Goal: Book appointment/travel/reservation

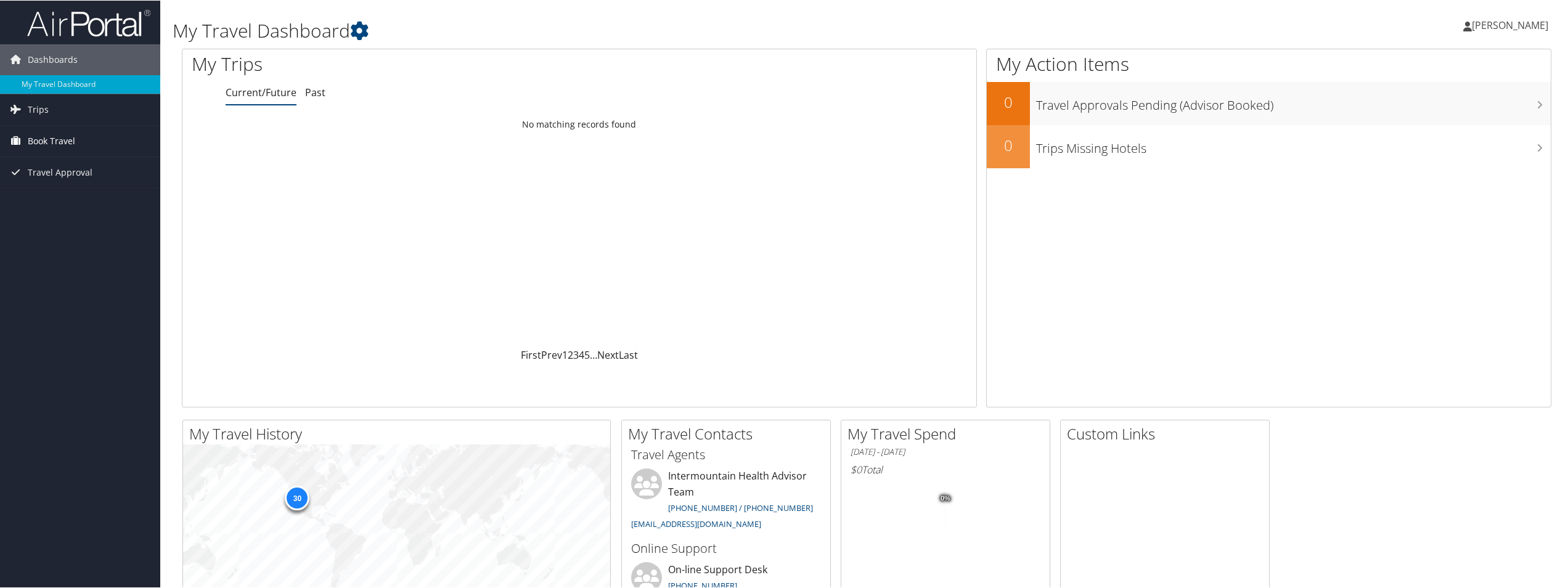
click at [45, 131] on span "Book Travel" at bounding box center [51, 140] width 47 height 30
click at [73, 198] on link "Book/Manage Online Trips" at bounding box center [80, 201] width 160 height 18
